Goal: Information Seeking & Learning: Find specific fact

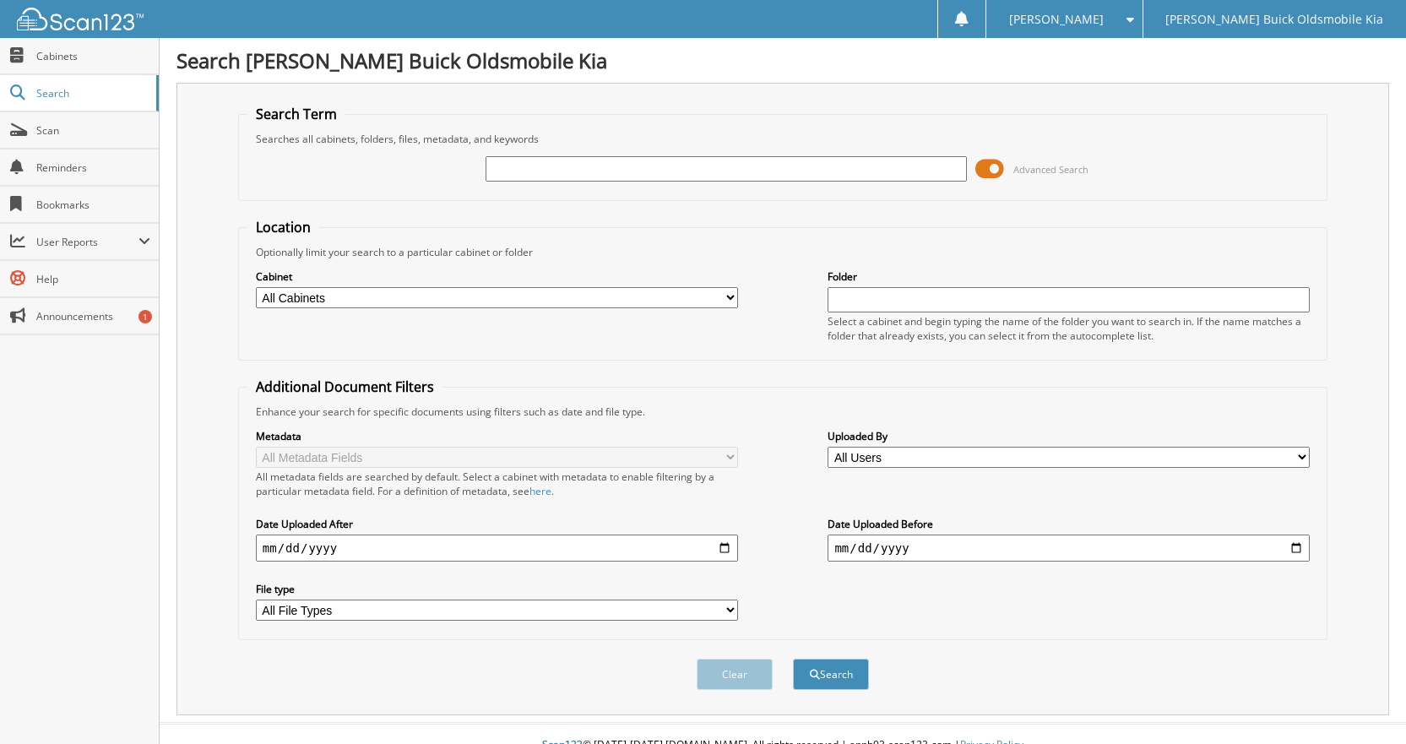
click at [512, 155] on div at bounding box center [726, 169] width 482 height 29
click at [507, 177] on input "text" at bounding box center [726, 168] width 482 height 25
type input "680526"
click at [793, 659] on button "Search" at bounding box center [831, 674] width 76 height 31
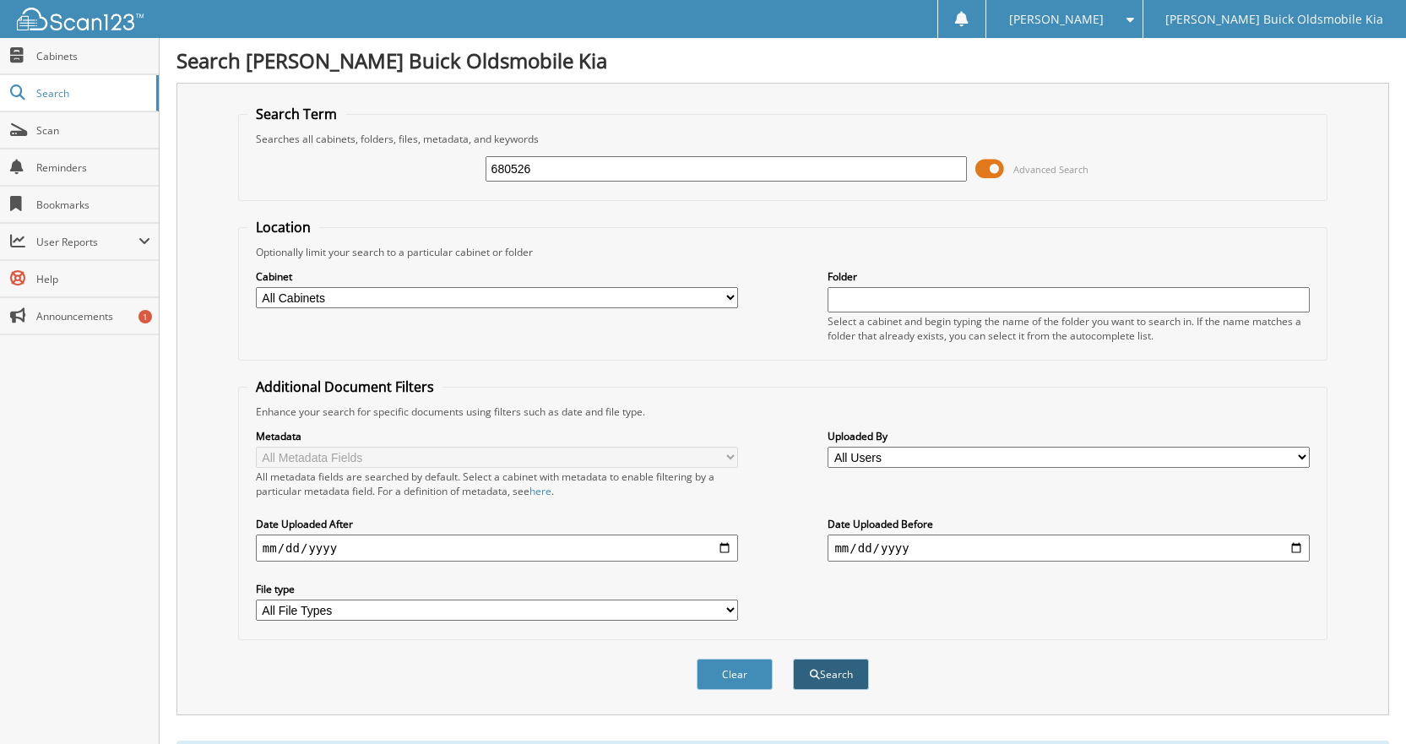
click at [838, 680] on button "Search" at bounding box center [831, 674] width 76 height 31
click at [94, 100] on link "Search" at bounding box center [79, 93] width 159 height 36
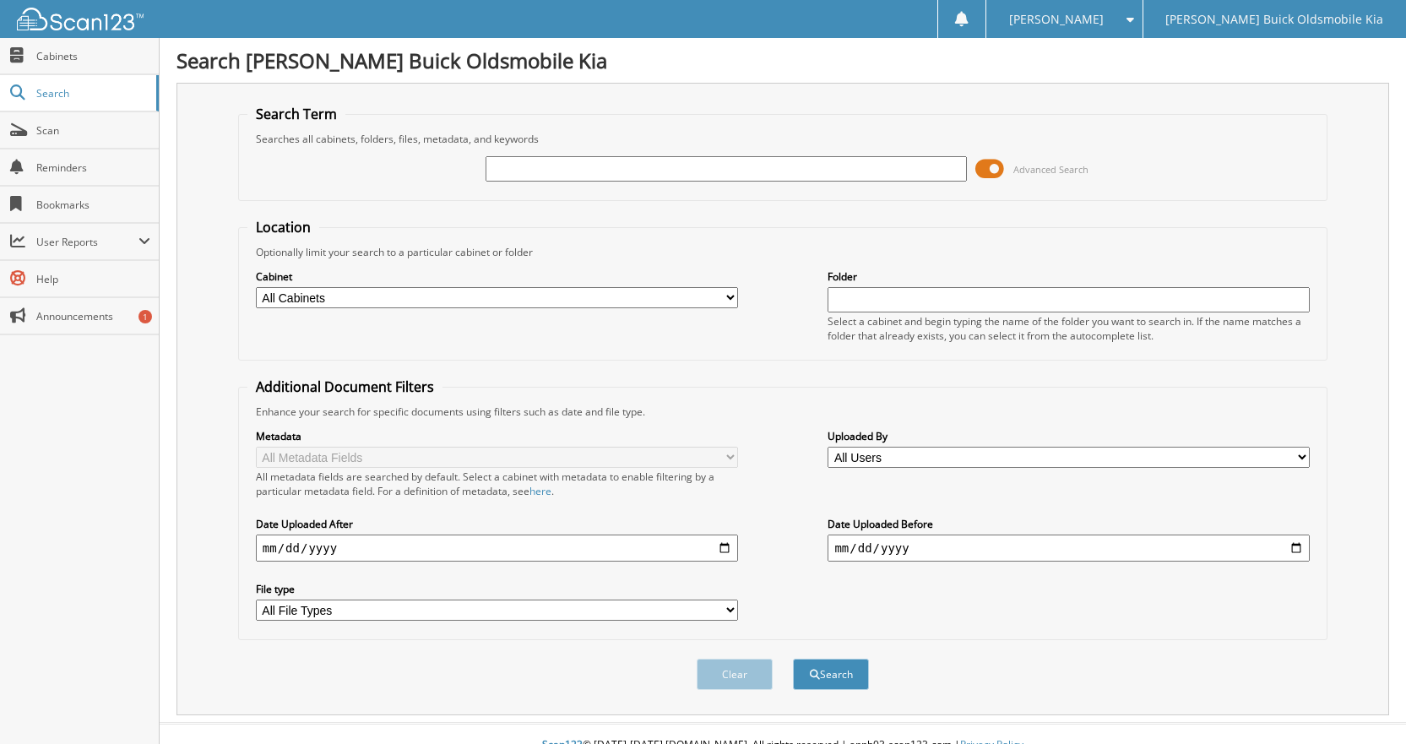
click at [94, 100] on html "MILLIE B. Settings Logout Crowley Buick Oldsmobile Kia Close Cabinets Search" at bounding box center [703, 383] width 1406 height 766
click at [61, 89] on span "Search" at bounding box center [91, 93] width 111 height 14
click at [1292, 22] on span "[PERSON_NAME] Buick Oldsmobile Kia" at bounding box center [1274, 19] width 218 height 10
click at [89, 59] on span "Cabinets" at bounding box center [93, 56] width 114 height 14
click at [1103, 21] on span "[PERSON_NAME]" at bounding box center [1056, 19] width 95 height 10
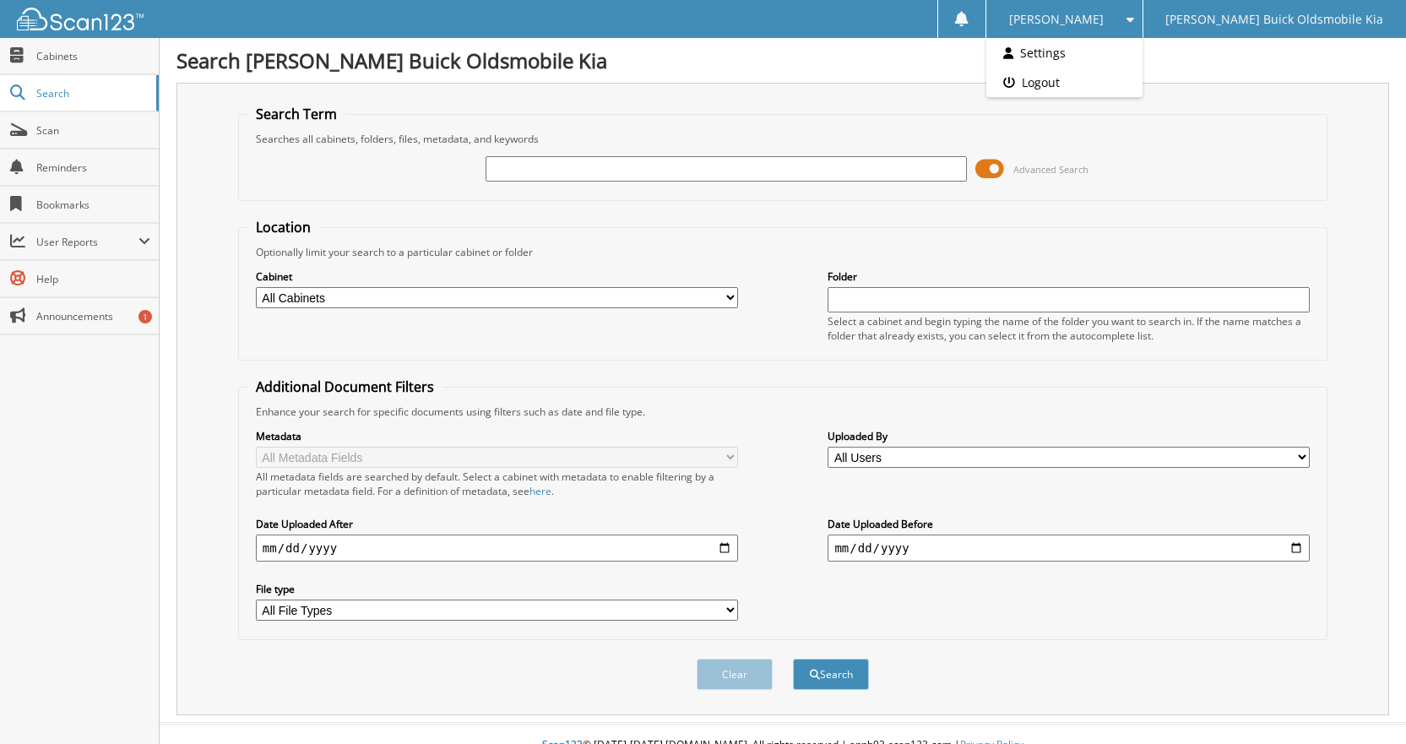
click at [1349, 96] on div "Search Term Searches all cabinets, folders, files, metadata, and keywords Advan…" at bounding box center [782, 399] width 1212 height 632
type input "680526"
click at [793, 659] on button "Search" at bounding box center [831, 674] width 76 height 31
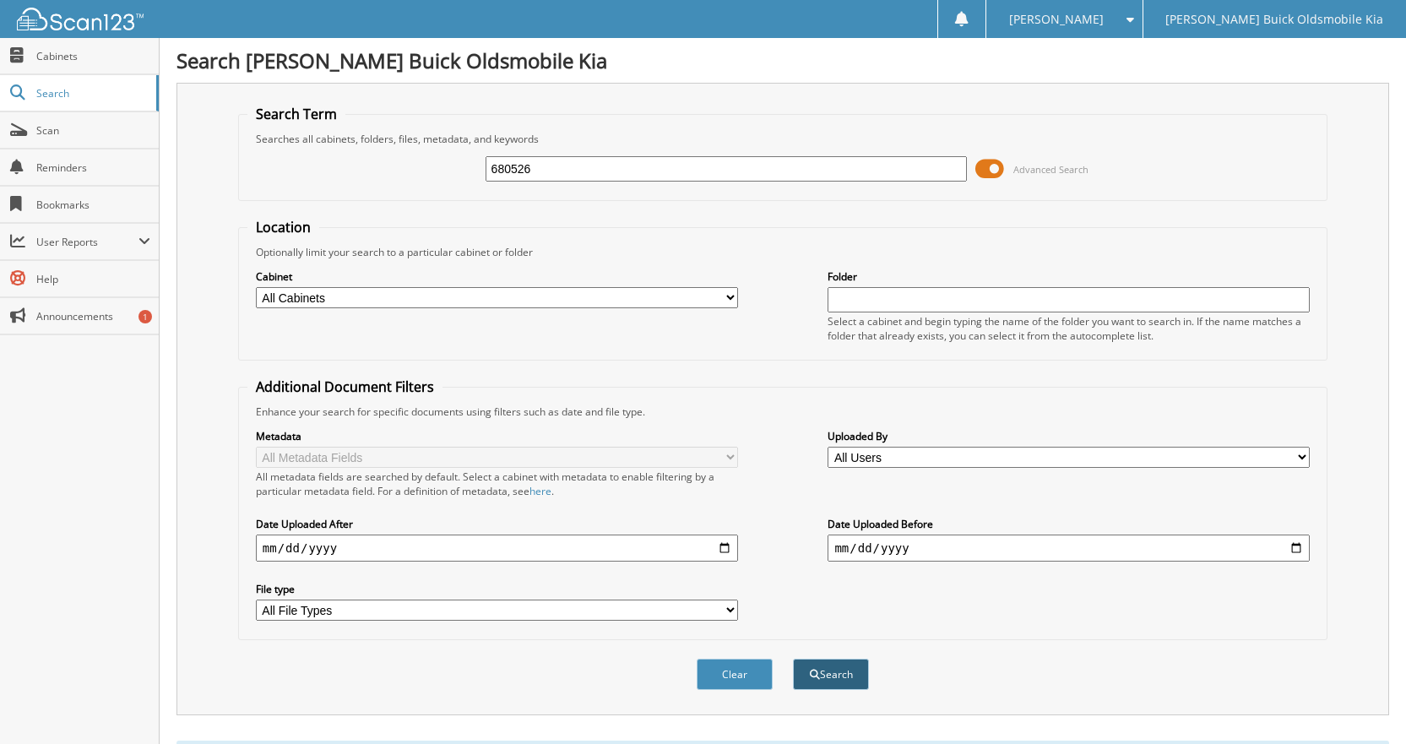
click at [837, 680] on button "Search" at bounding box center [831, 674] width 76 height 31
click at [835, 681] on button "Search" at bounding box center [831, 674] width 76 height 31
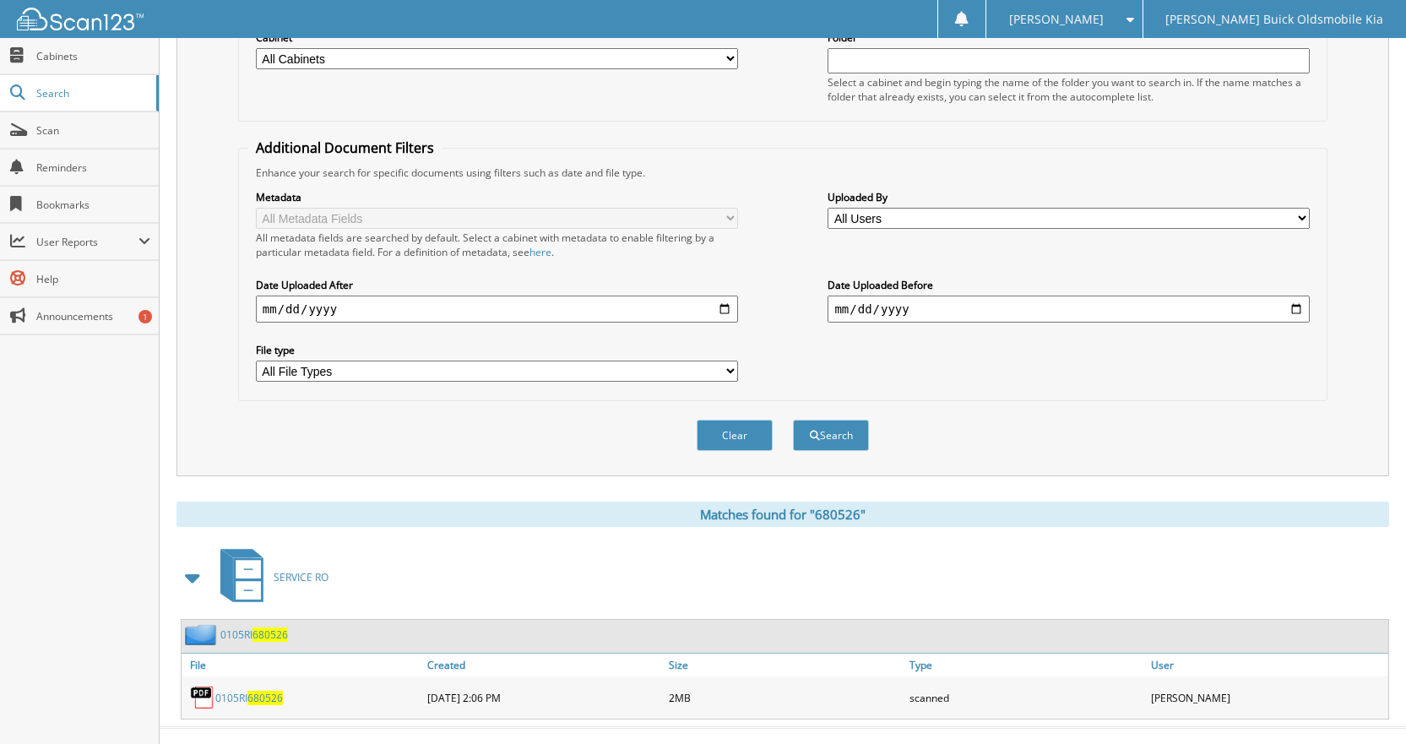
scroll to position [266, 0]
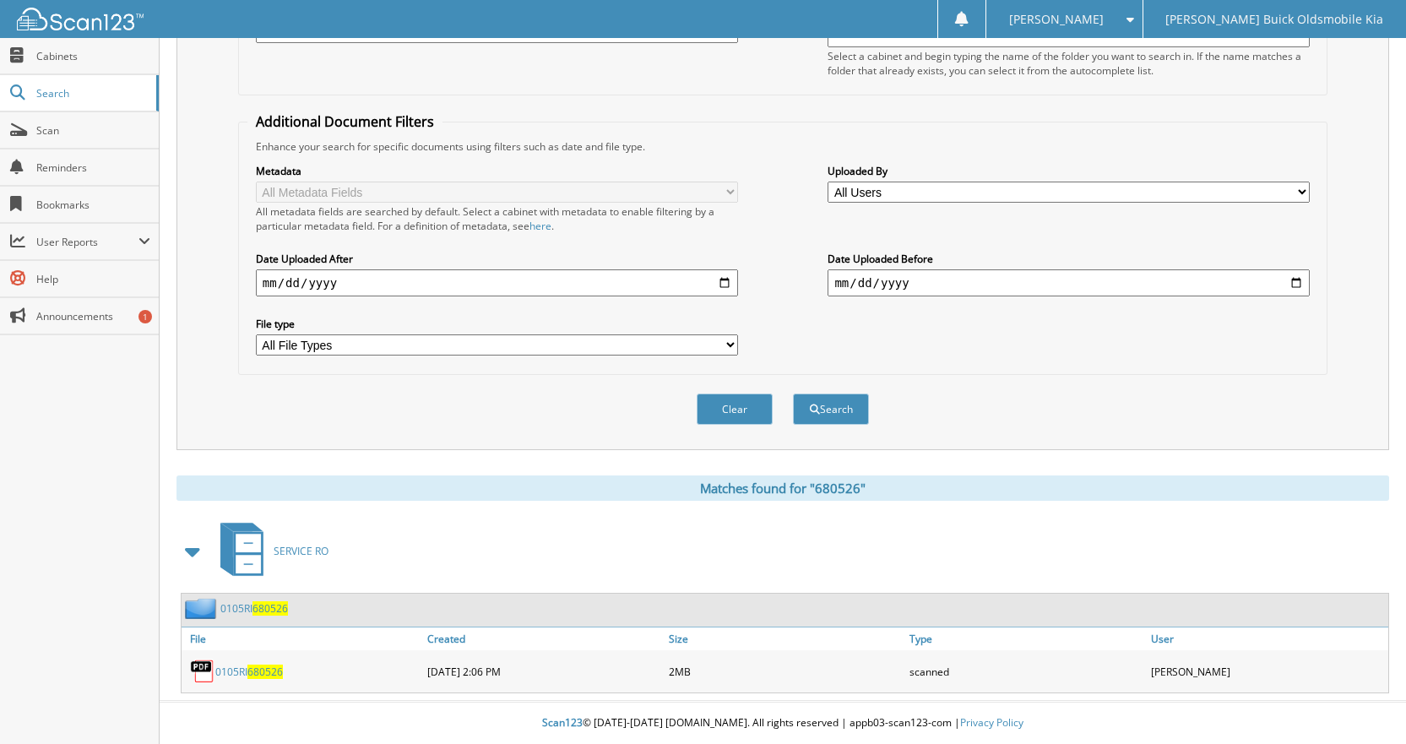
click at [222, 669] on link "0105RI 680526" at bounding box center [249, 671] width 68 height 14
